Goal: Task Accomplishment & Management: Manage account settings

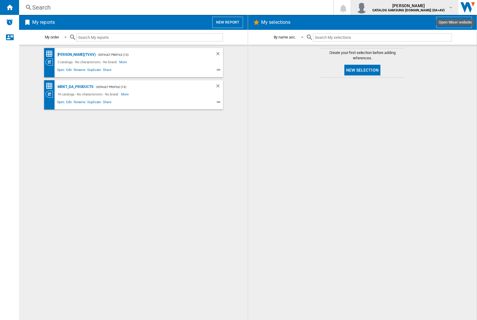
click at [368, 7] on img "button" at bounding box center [362, 7] width 12 height 12
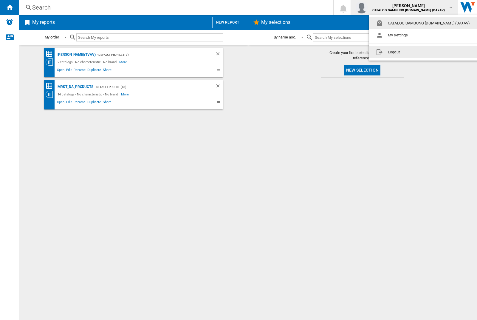
click at [415, 52] on button "Logout" at bounding box center [424, 52] width 111 height 12
